Goal: Information Seeking & Learning: Learn about a topic

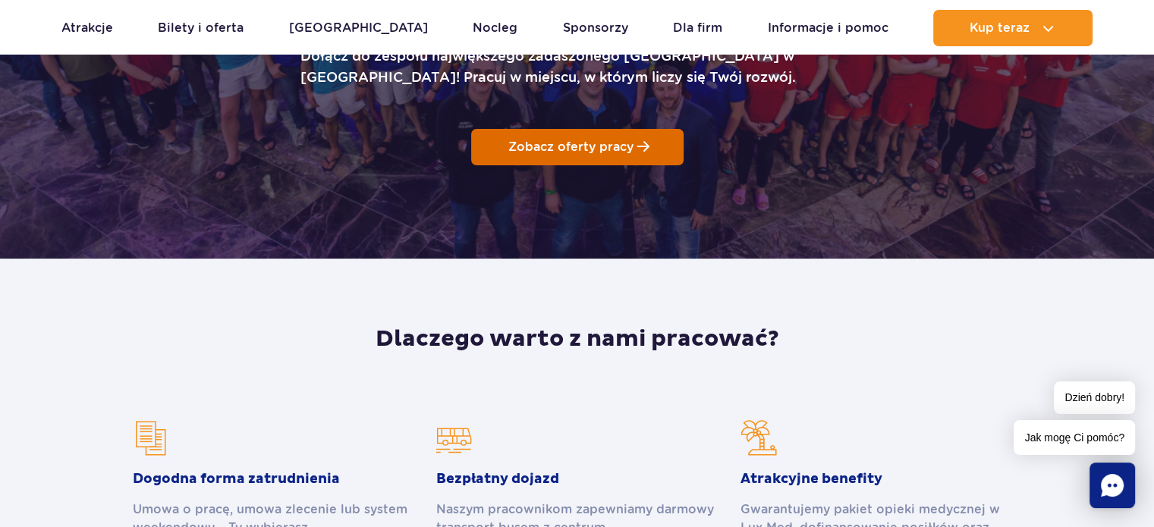
click at [543, 161] on link "Zobacz oferty pracy" at bounding box center [577, 147] width 212 height 36
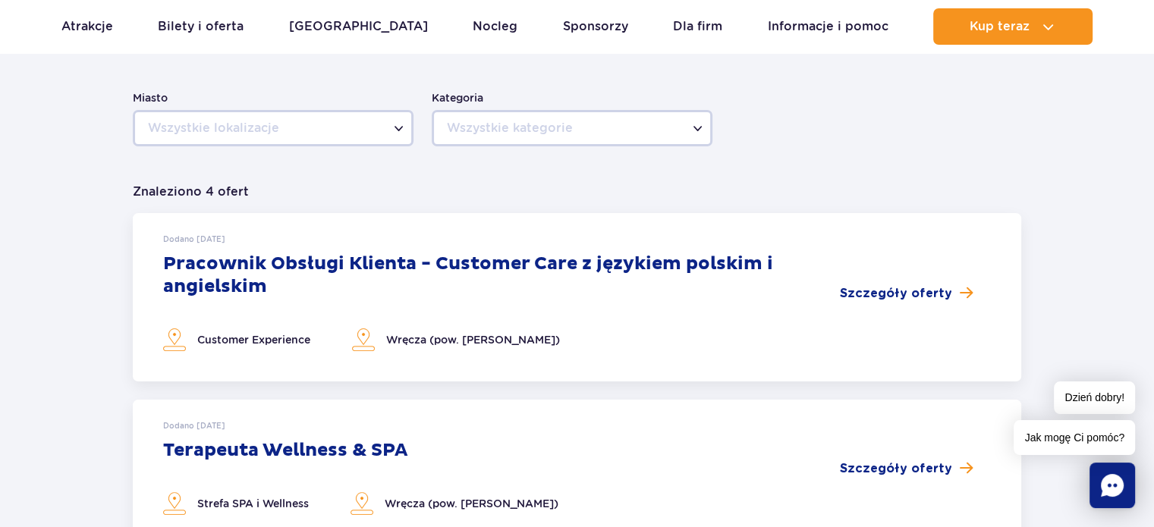
click at [373, 124] on span "Wszystkie lokalizacje" at bounding box center [273, 128] width 276 height 32
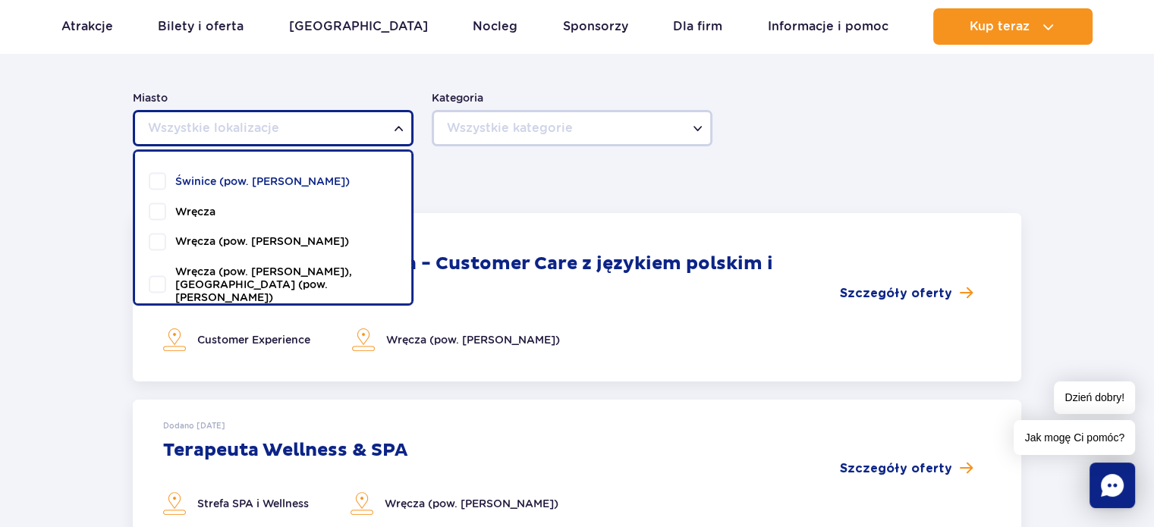
click at [448, 165] on div "Pracuj pod palmami Miasto Świnice (pow. żyrardowski) Wręcza Wręcza (pow. żyrard…" at bounding box center [576, 432] width 911 height 883
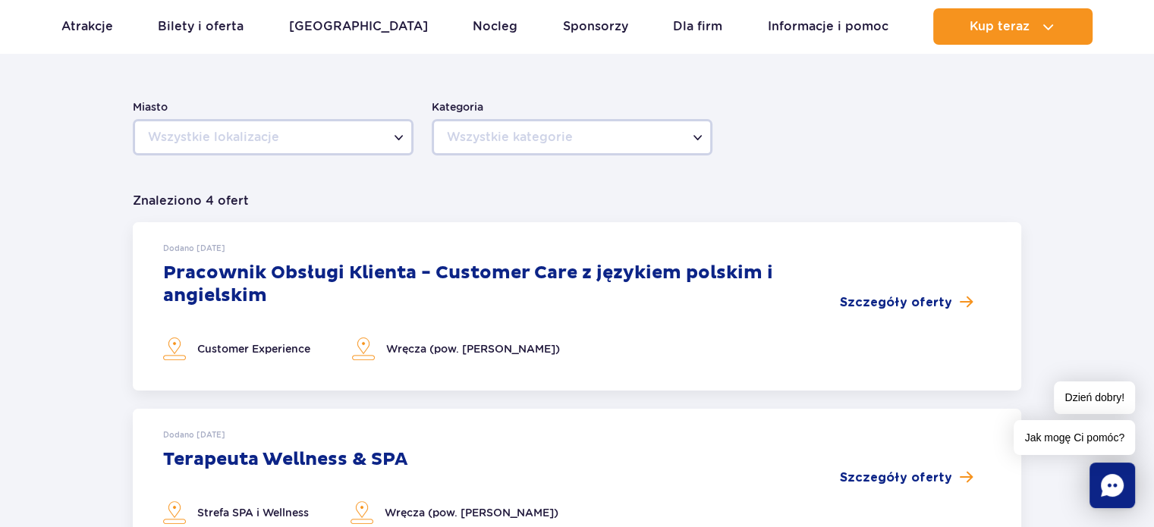
scroll to position [245, 0]
click at [299, 277] on h3 "Pracownik Obsługi Klienta - Customer Care z językiem polskim i angielskim" at bounding box center [501, 286] width 677 height 46
click at [870, 309] on span "Szczegóły oferty" at bounding box center [896, 303] width 112 height 18
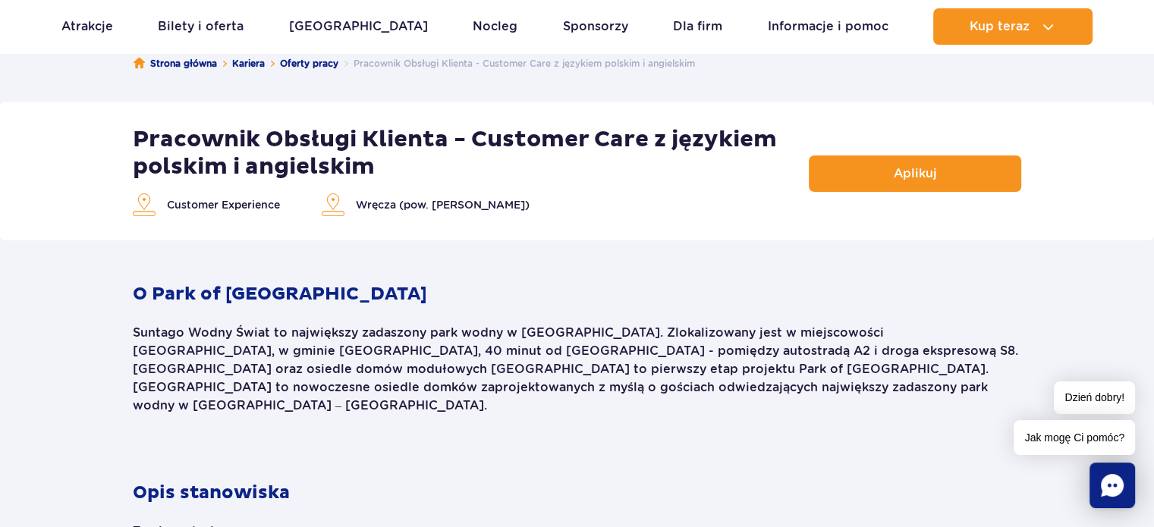
scroll to position [138, 0]
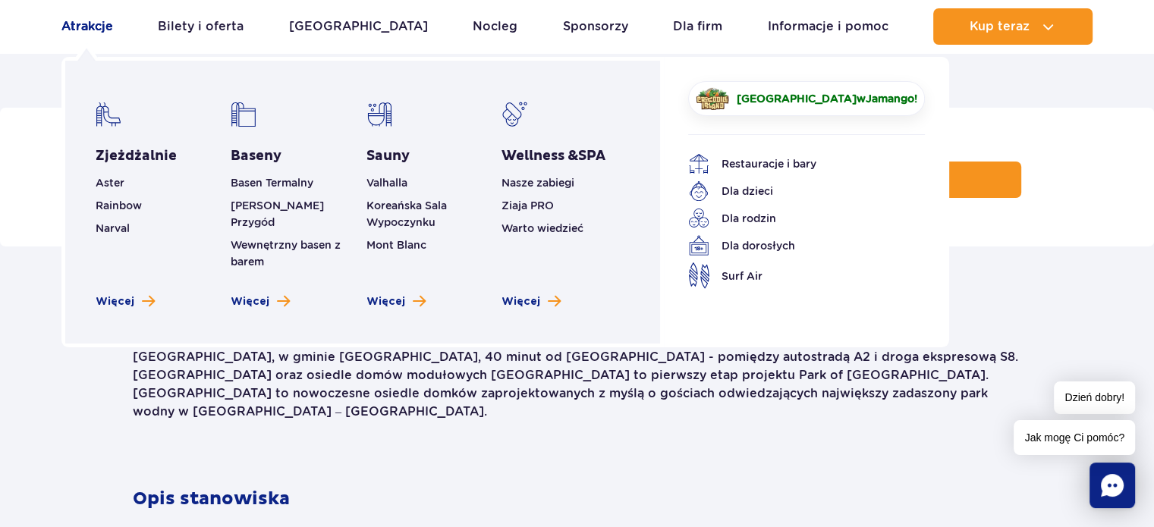
click at [90, 27] on link "Atrakcje" at bounding box center [87, 26] width 52 height 36
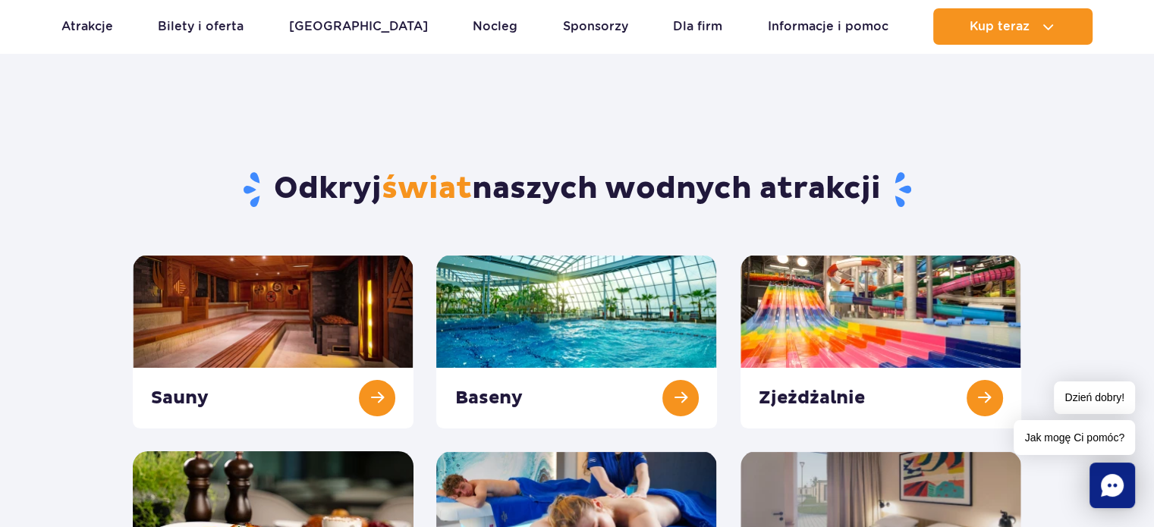
scroll to position [36, 0]
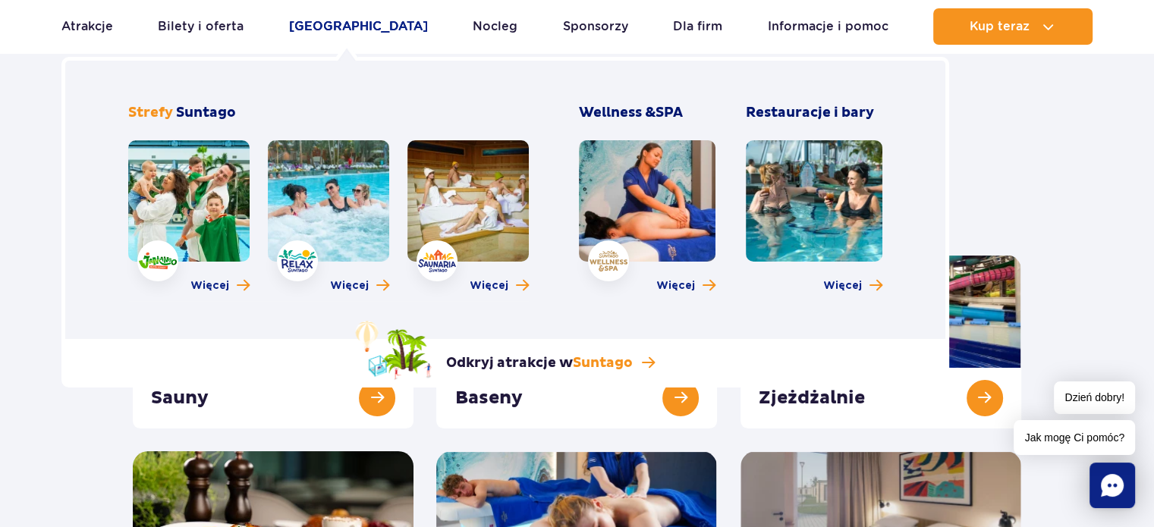
click at [344, 27] on link "[GEOGRAPHIC_DATA]" at bounding box center [358, 26] width 139 height 36
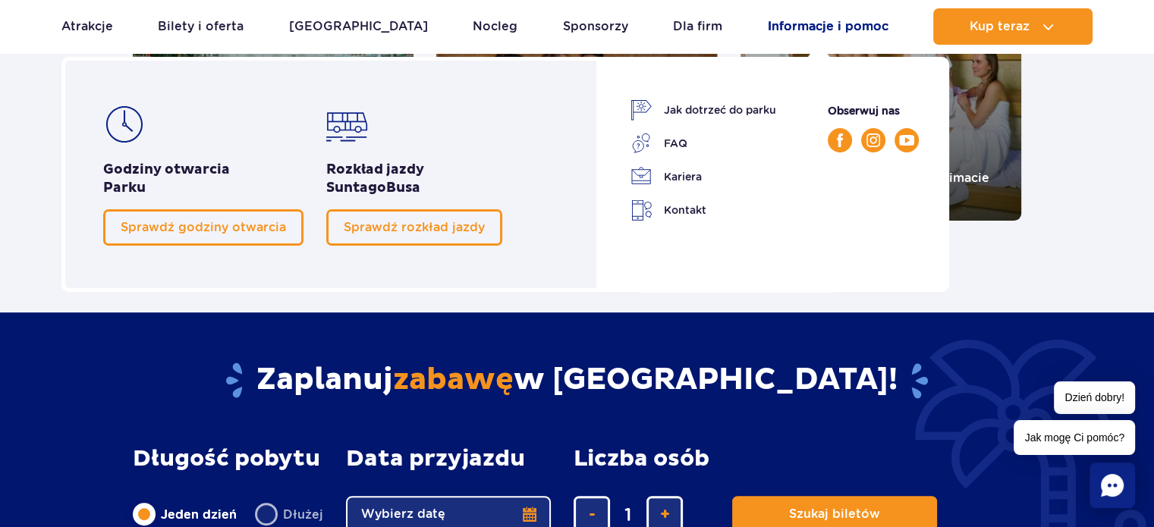
click at [782, 18] on link "Informacje i pomoc" at bounding box center [828, 26] width 121 height 36
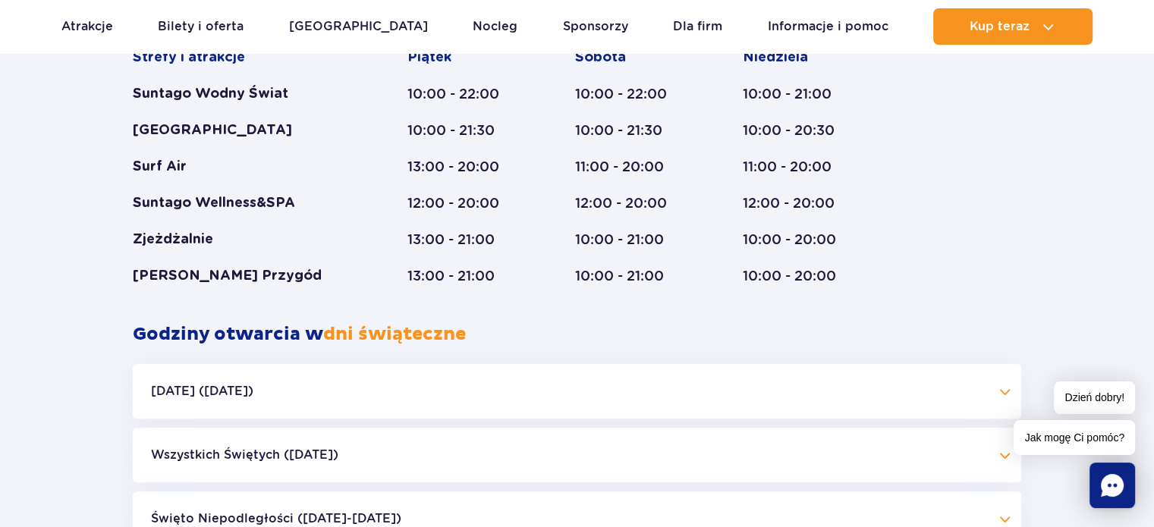
scroll to position [1235, 0]
